Goal: Task Accomplishment & Management: Manage account settings

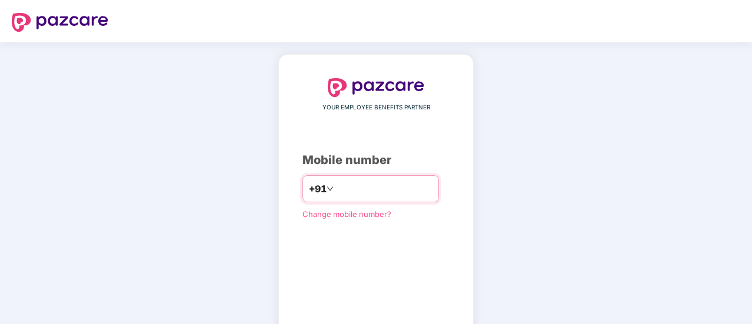
drag, startPoint x: 327, startPoint y: 191, endPoint x: 369, endPoint y: 195, distance: 42.0
click at [336, 191] on input "********" at bounding box center [384, 188] width 96 height 19
drag, startPoint x: 379, startPoint y: 189, endPoint x: 285, endPoint y: 190, distance: 93.6
click at [285, 190] on div "YOUR EMPLOYEE BENEFITS PARTNER Mobile number +91 ******** Change mobile number?…" at bounding box center [375, 216] width 195 height 325
click at [390, 183] on input "********" at bounding box center [384, 188] width 96 height 19
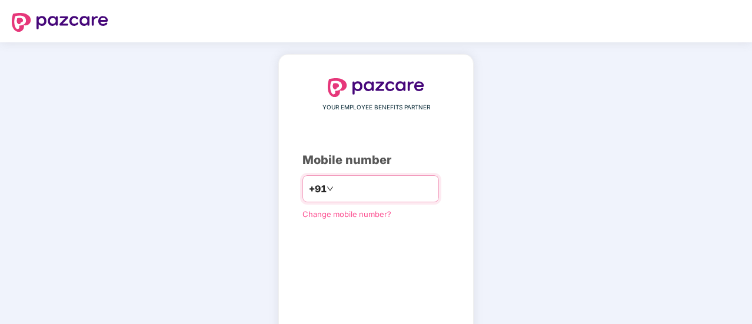
type input "*"
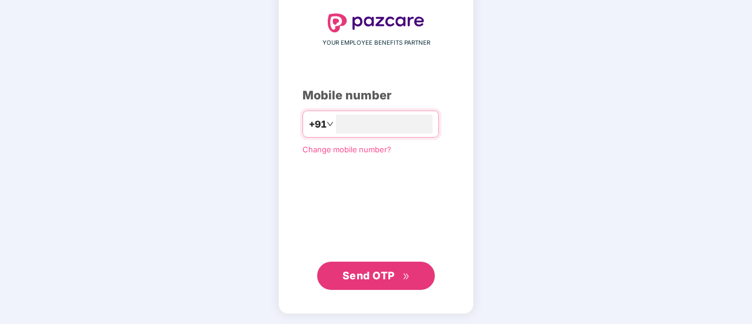
type input "**********"
click at [394, 273] on span "Send OTP" at bounding box center [368, 275] width 52 height 12
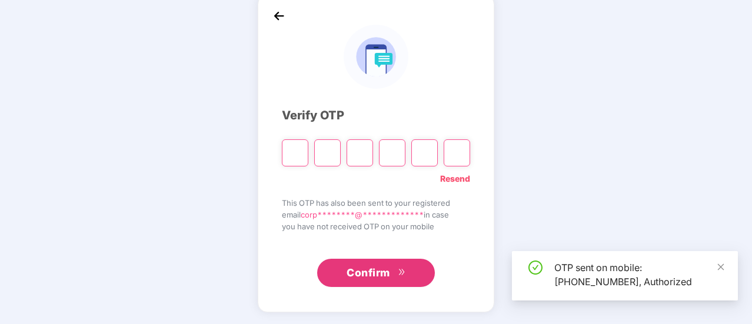
scroll to position [59, 0]
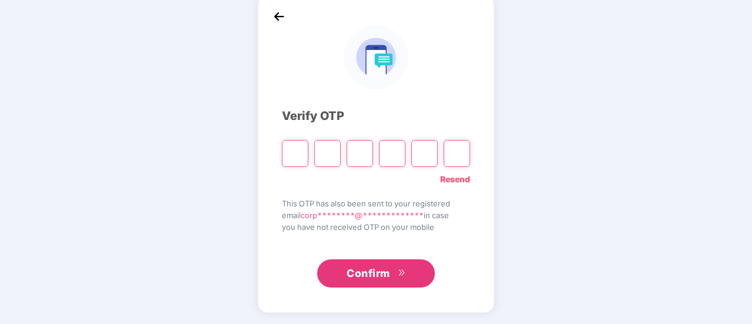
type input "*"
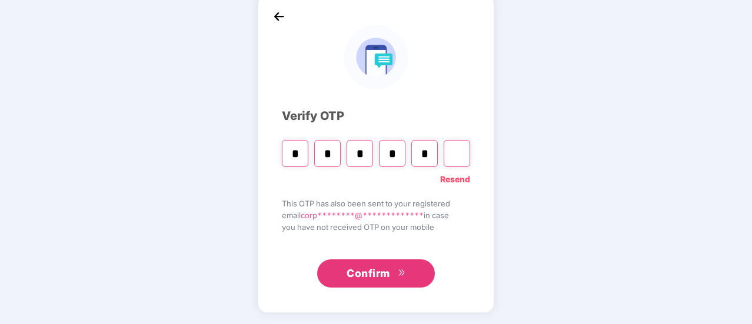
type input "*"
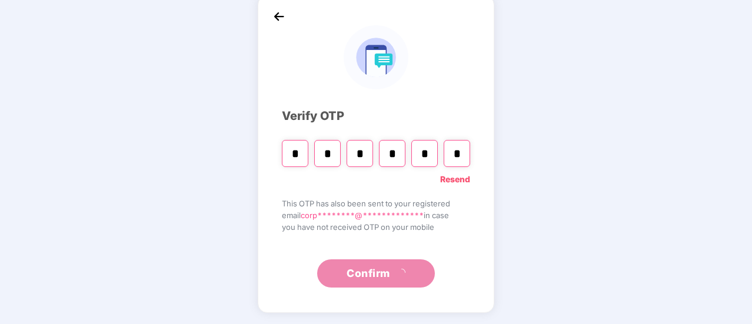
scroll to position [0, 0]
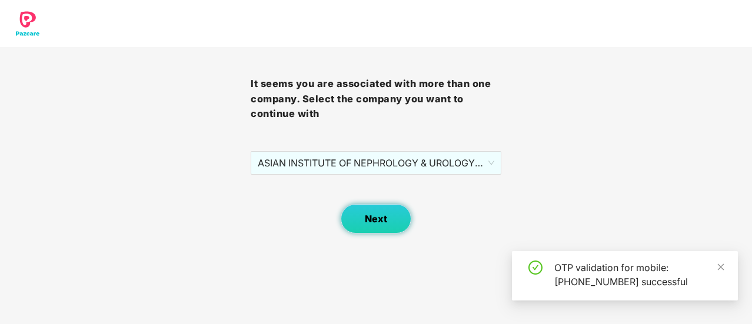
click at [377, 222] on span "Next" at bounding box center [376, 219] width 22 height 11
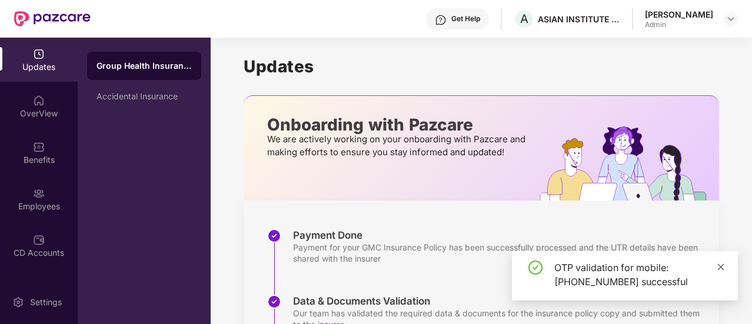
click at [724, 268] on icon "close" at bounding box center [721, 267] width 8 height 8
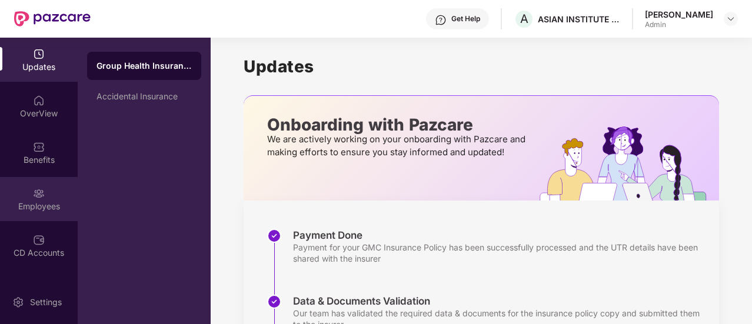
click at [42, 192] on img at bounding box center [39, 194] width 12 height 12
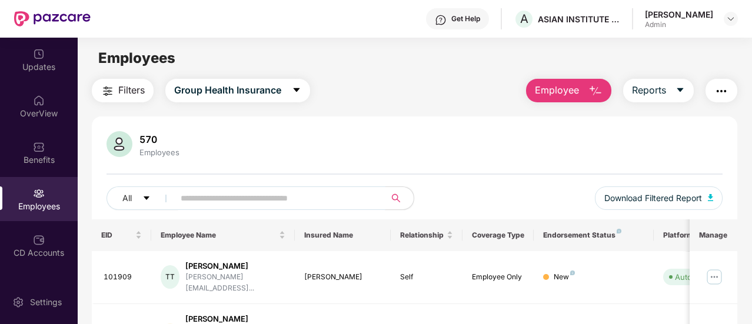
click at [244, 195] on input "text" at bounding box center [275, 198] width 189 height 18
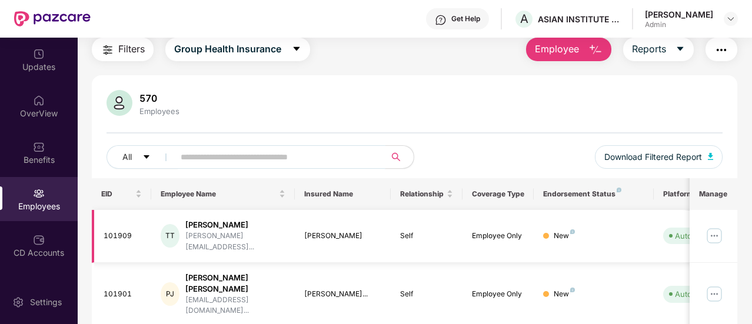
scroll to position [59, 0]
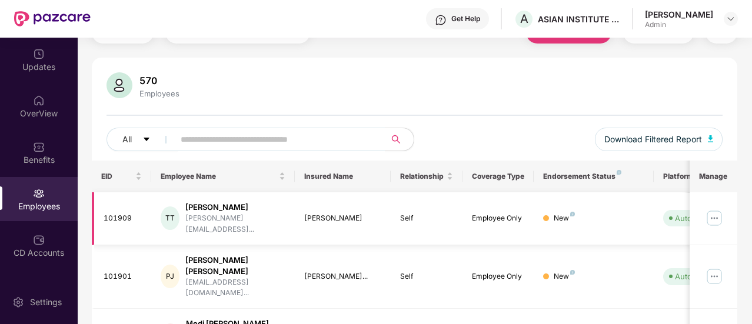
click at [712, 214] on img at bounding box center [714, 218] width 19 height 19
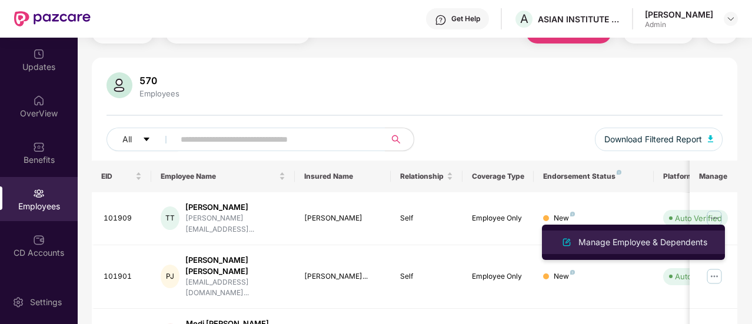
click at [630, 242] on div "Manage Employee & Dependents" at bounding box center [643, 242] width 134 height 13
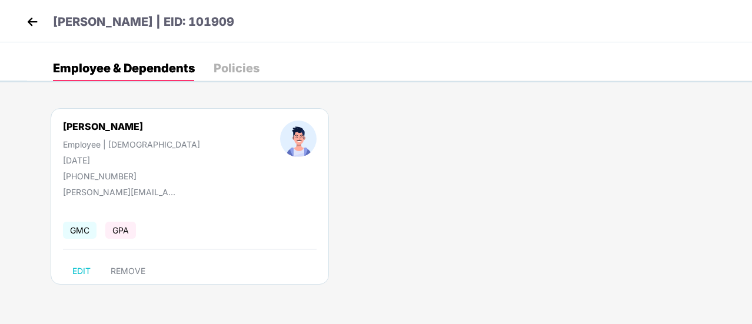
click at [31, 22] on img at bounding box center [33, 22] width 18 height 18
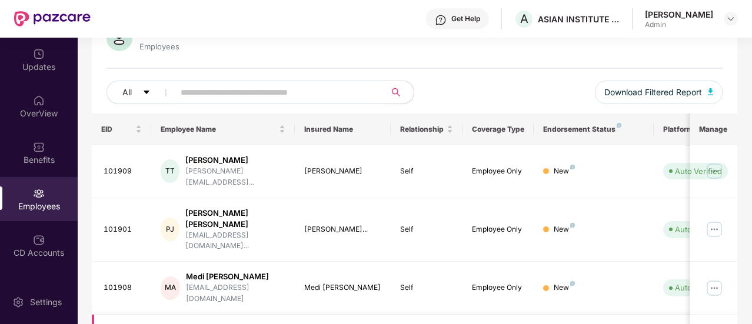
scroll to position [118, 0]
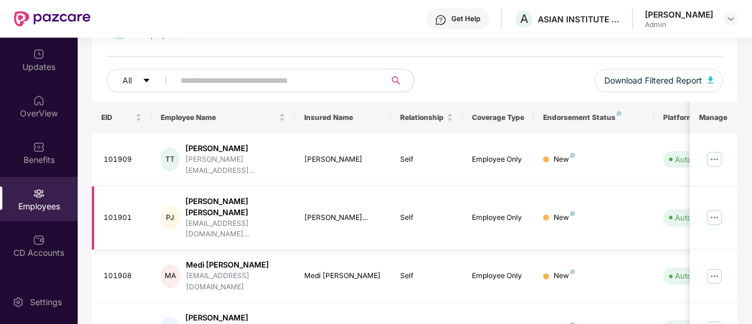
click at [717, 208] on img at bounding box center [714, 217] width 19 height 19
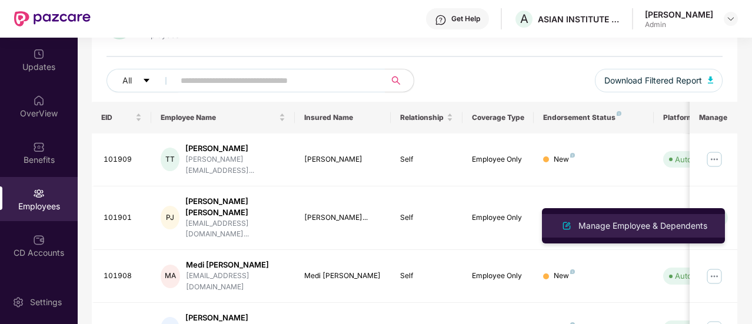
click at [653, 225] on div "Manage Employee & Dependents" at bounding box center [643, 225] width 134 height 13
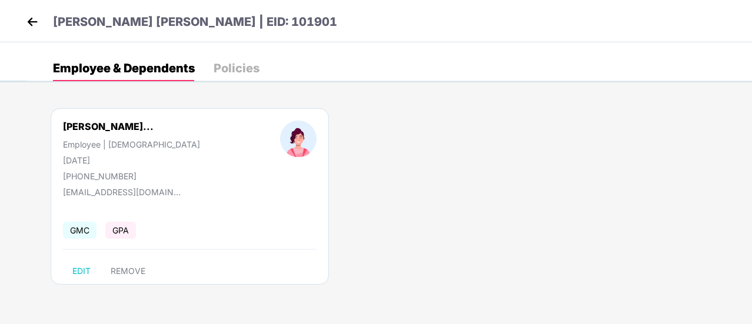
click at [226, 69] on div "Policies" at bounding box center [237, 68] width 46 height 12
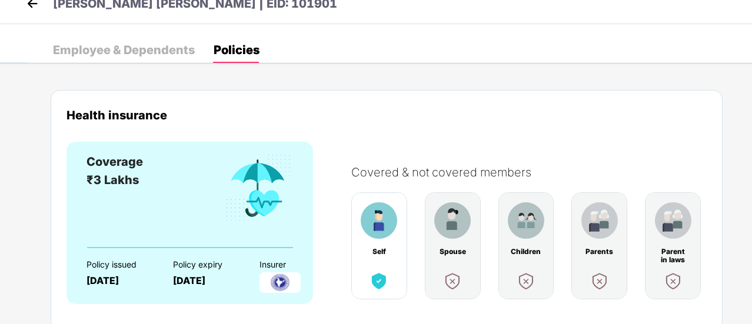
scroll to position [0, 0]
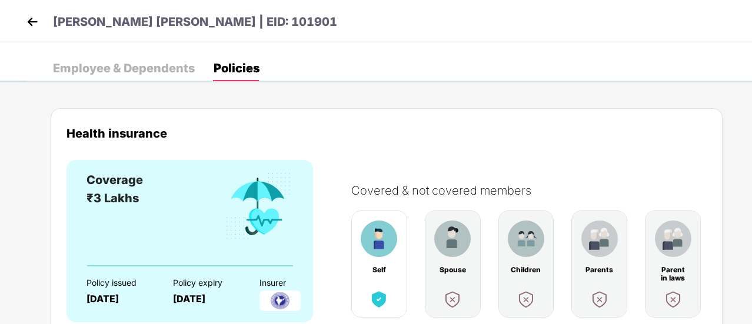
click at [135, 63] on div "Employee & Dependents" at bounding box center [124, 68] width 142 height 12
